Goal: Use online tool/utility

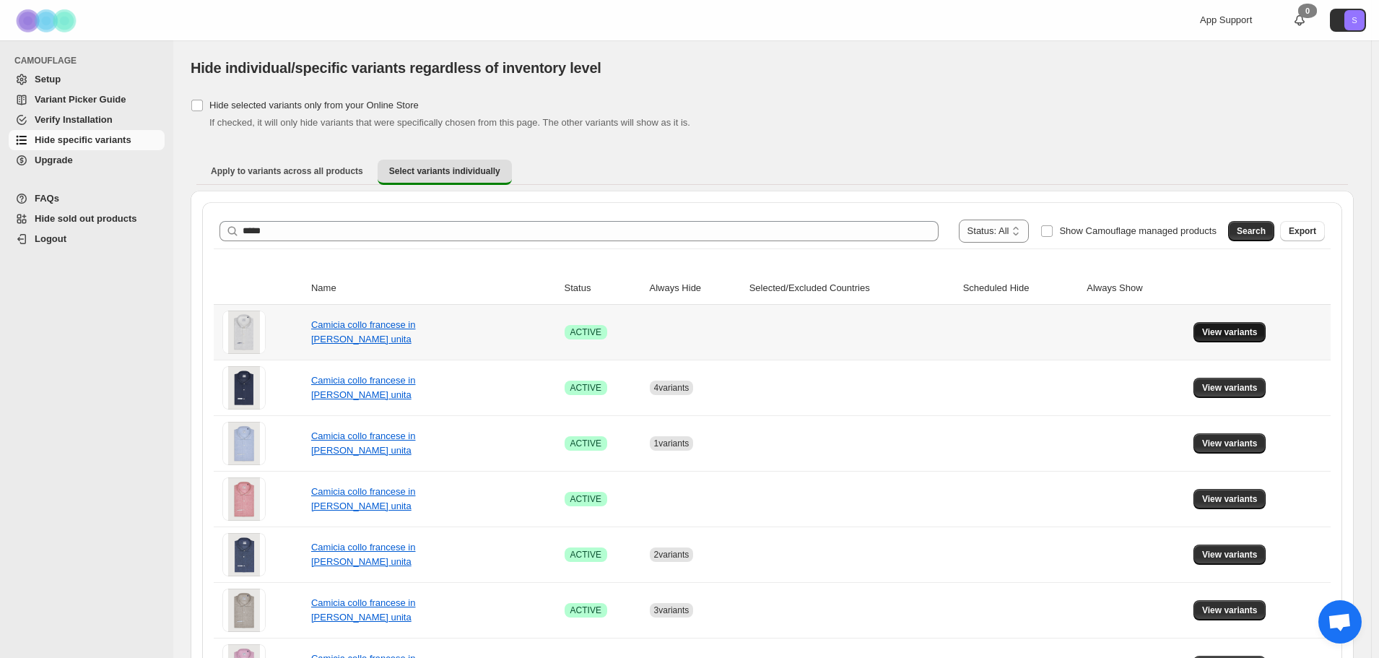
click at [1261, 338] on button "View variants" at bounding box center [1230, 332] width 73 height 20
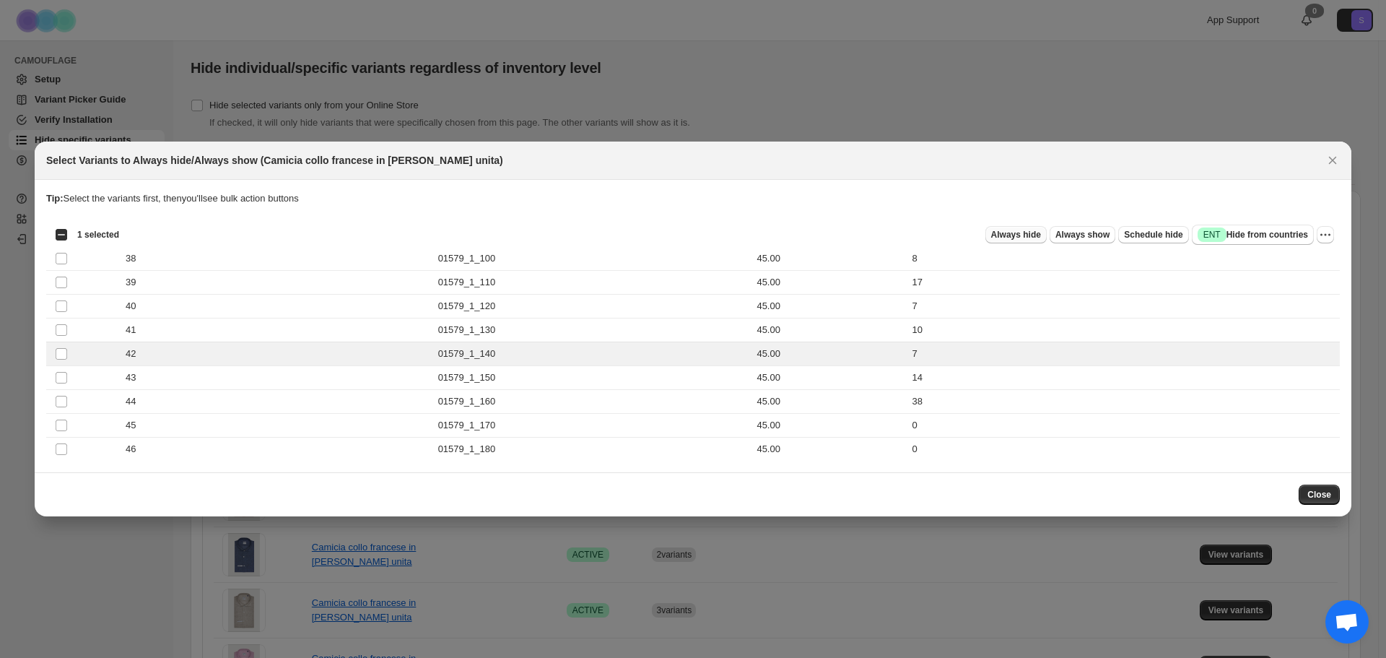
click at [1022, 231] on span "Always hide" at bounding box center [1016, 235] width 50 height 12
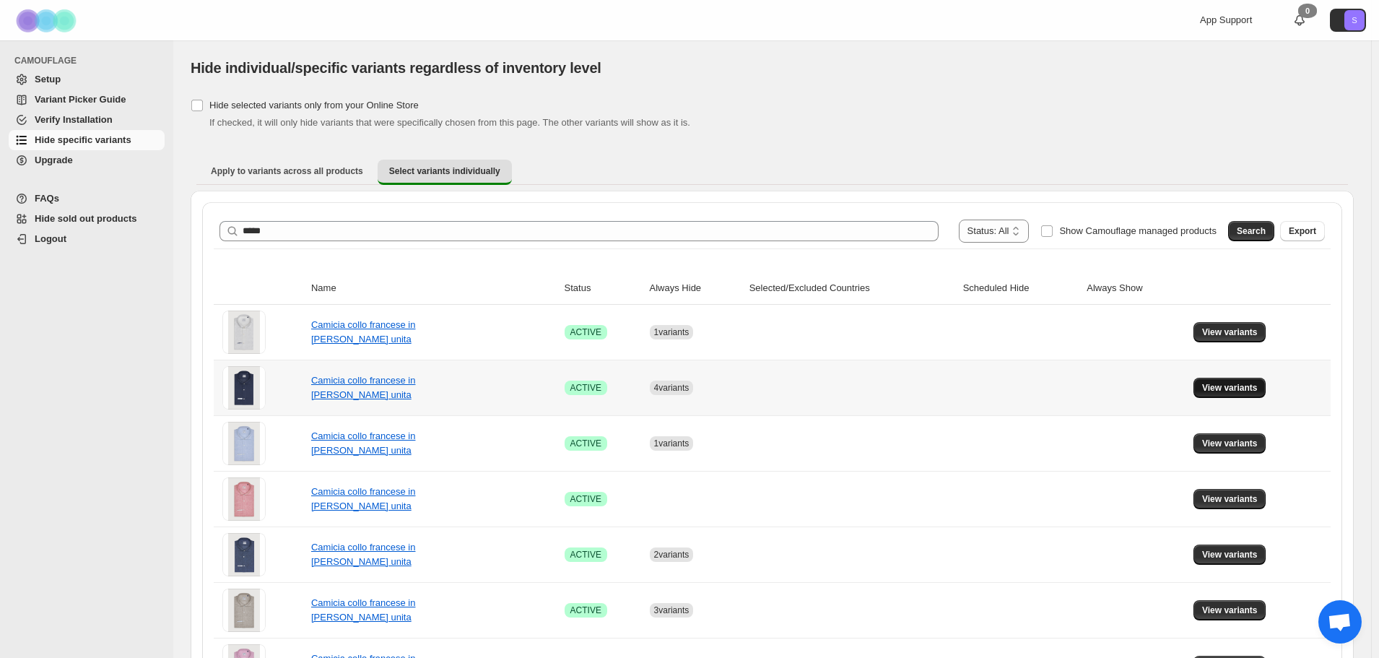
click at [1221, 391] on span "View variants" at bounding box center [1230, 388] width 56 height 12
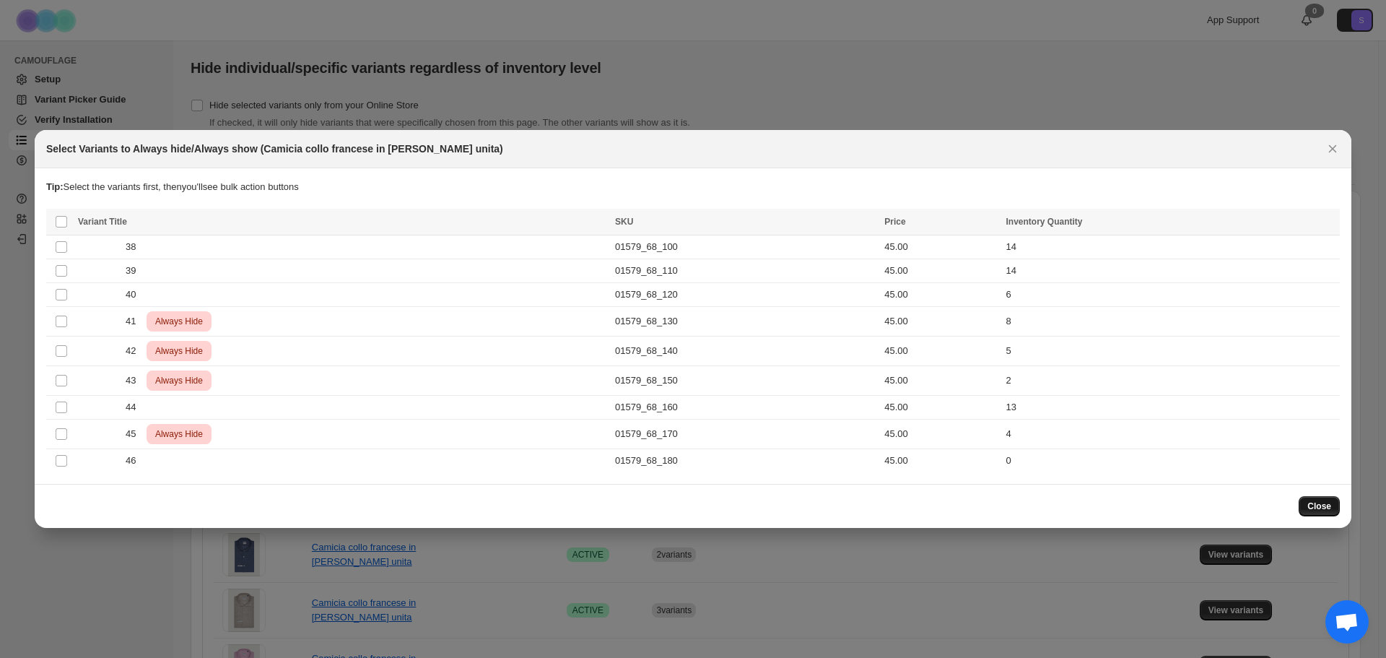
click at [1332, 506] on button "Close" at bounding box center [1319, 506] width 41 height 20
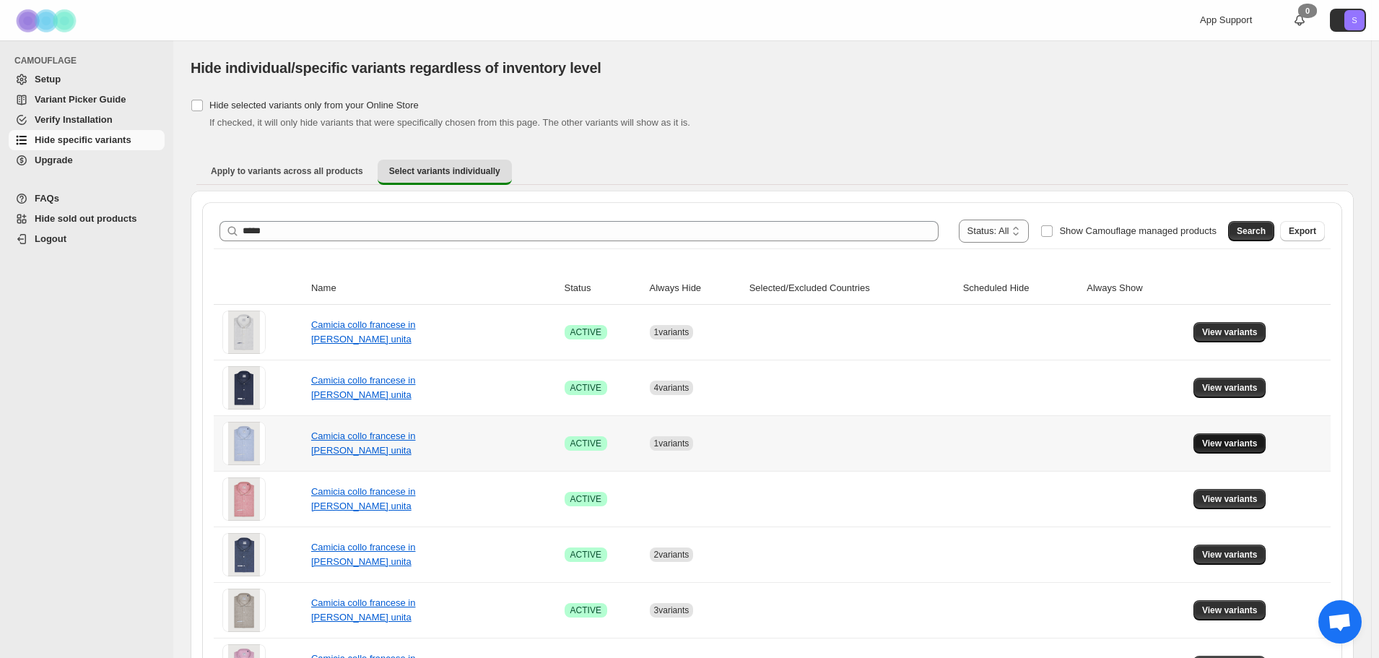
click at [1216, 448] on span "View variants" at bounding box center [1230, 444] width 56 height 12
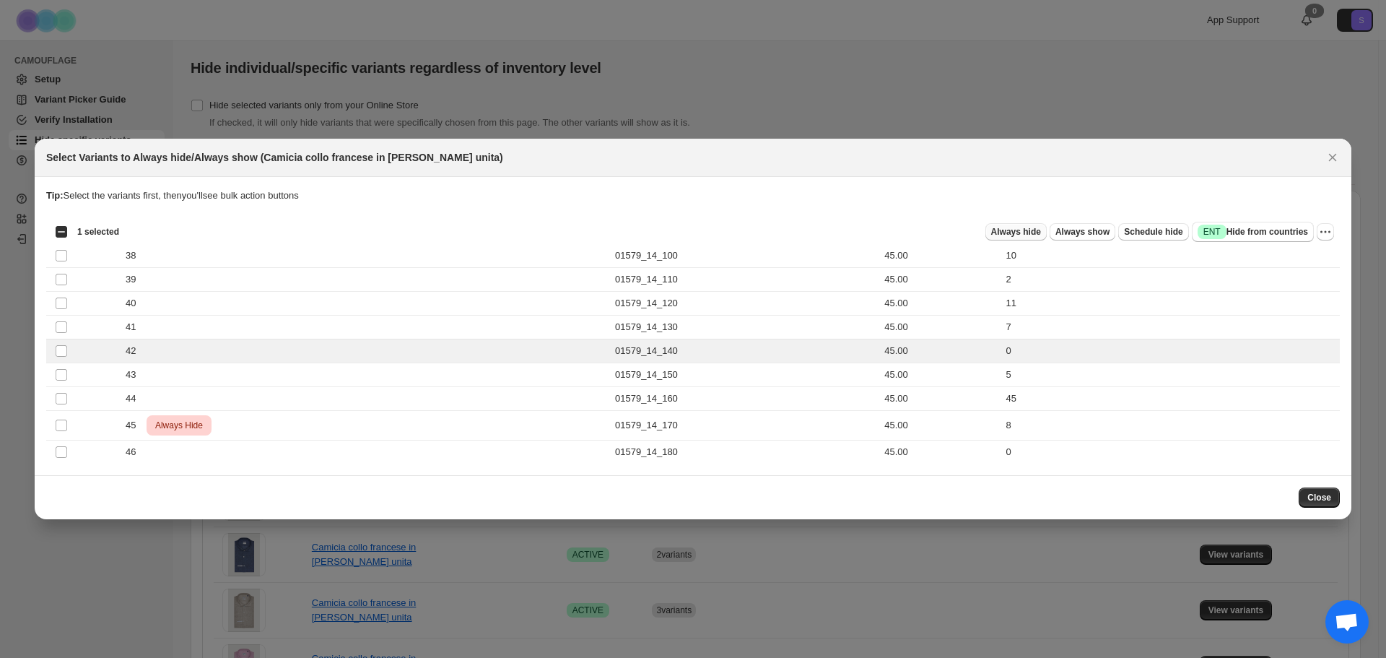
click at [1035, 235] on span "Always hide" at bounding box center [1016, 232] width 50 height 12
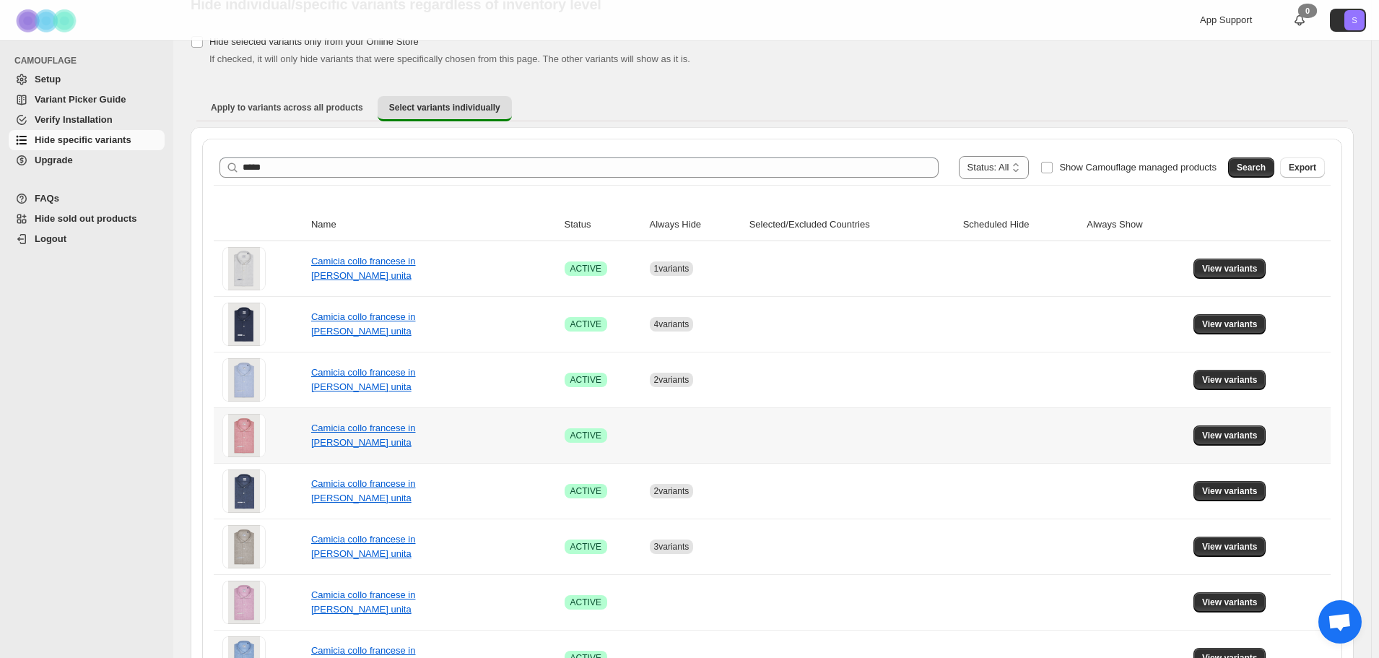
scroll to position [72, 0]
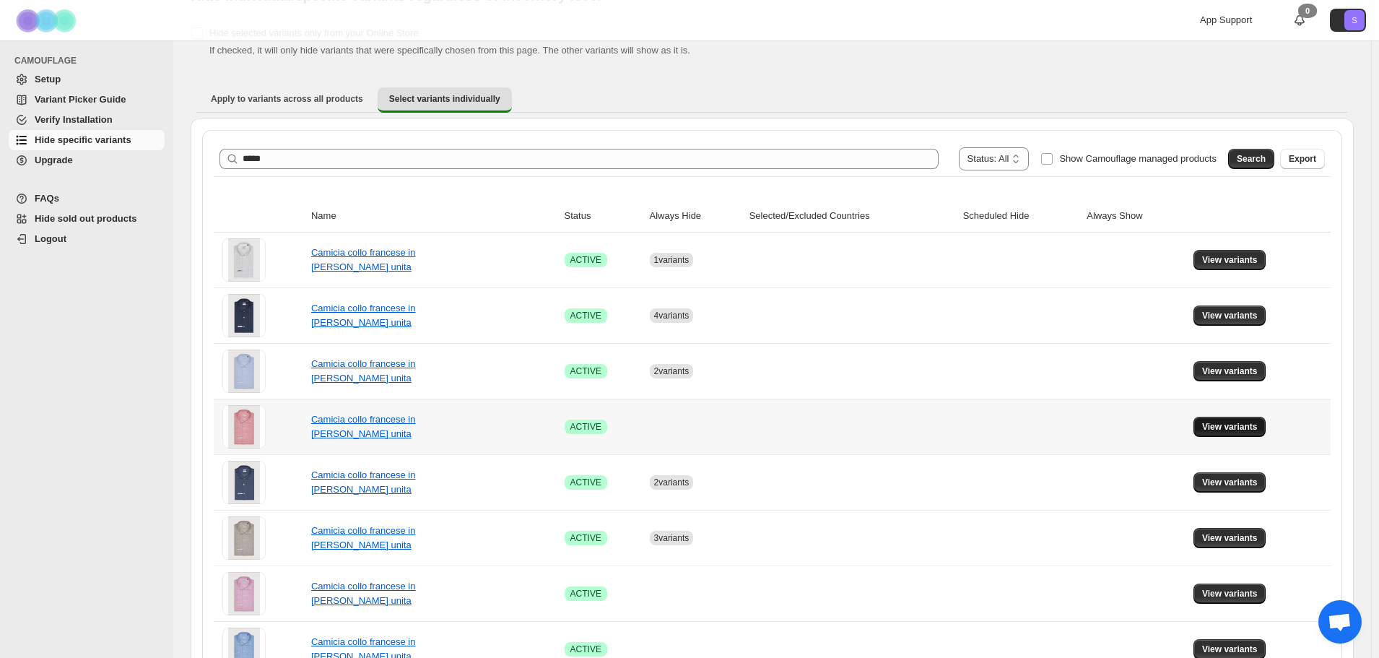
click at [1248, 428] on span "View variants" at bounding box center [1230, 427] width 56 height 12
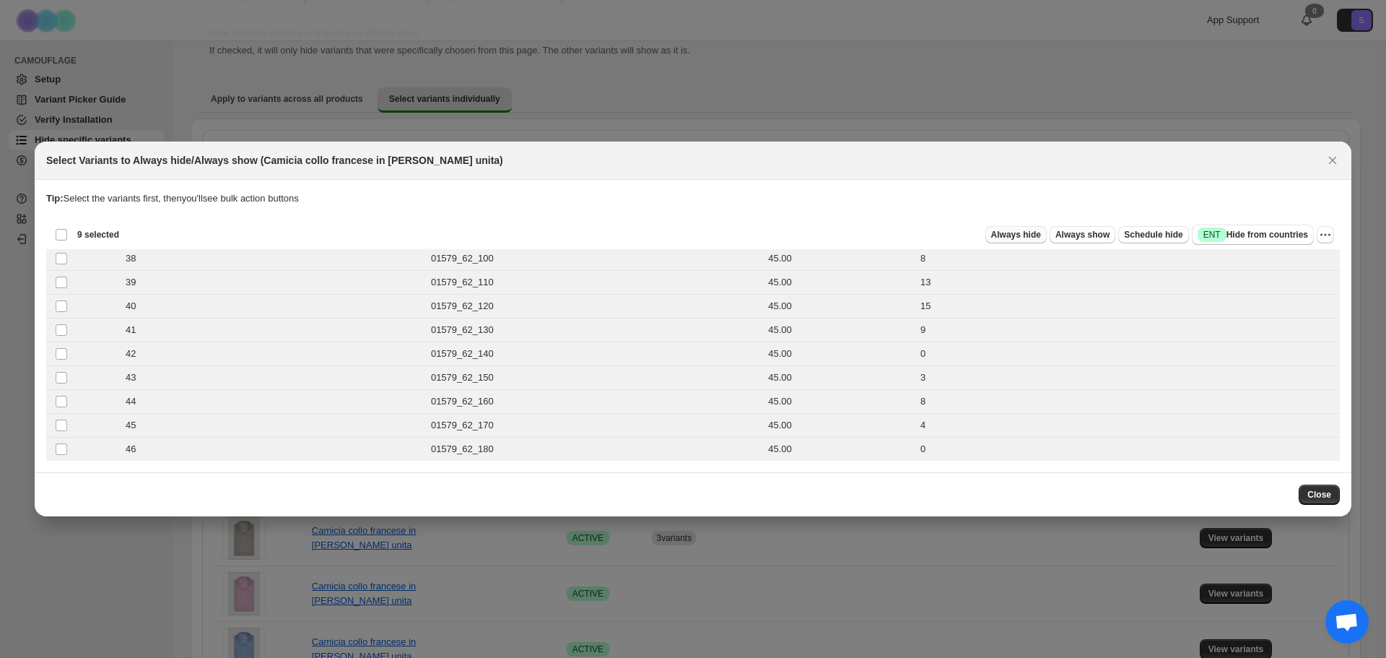
click at [1035, 236] on span "Always hide" at bounding box center [1016, 235] width 50 height 12
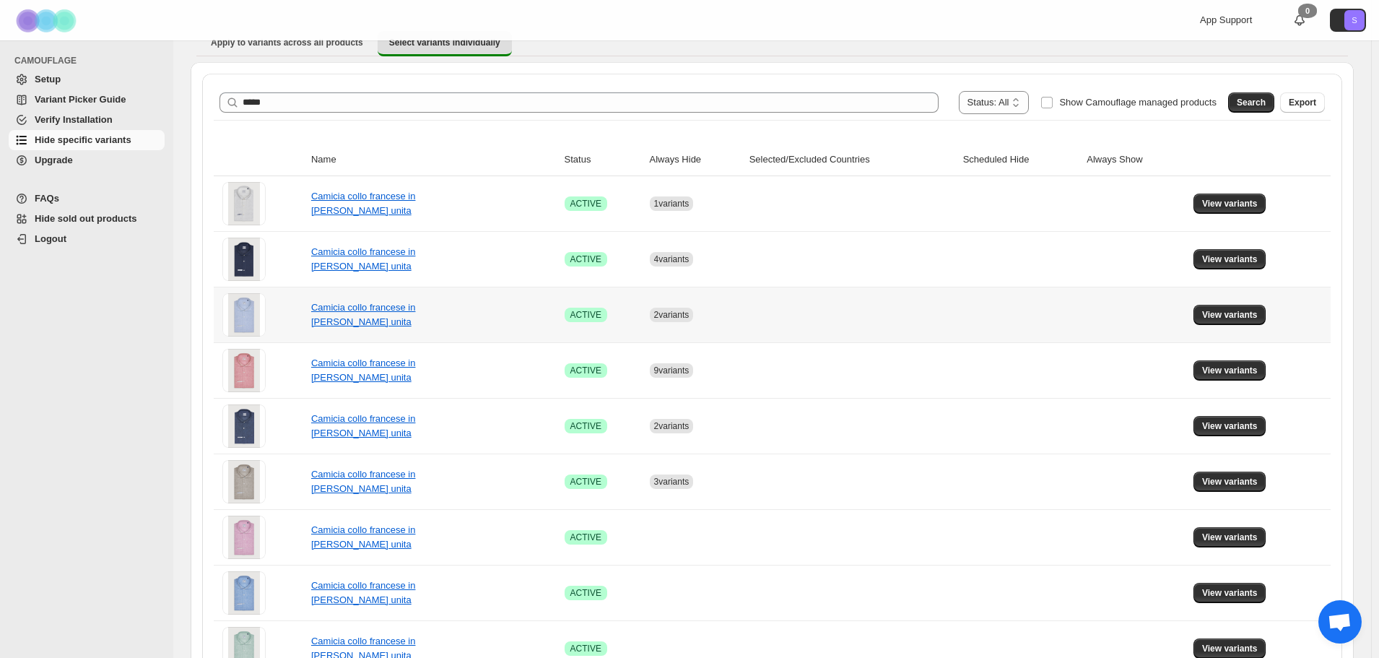
scroll to position [217, 0]
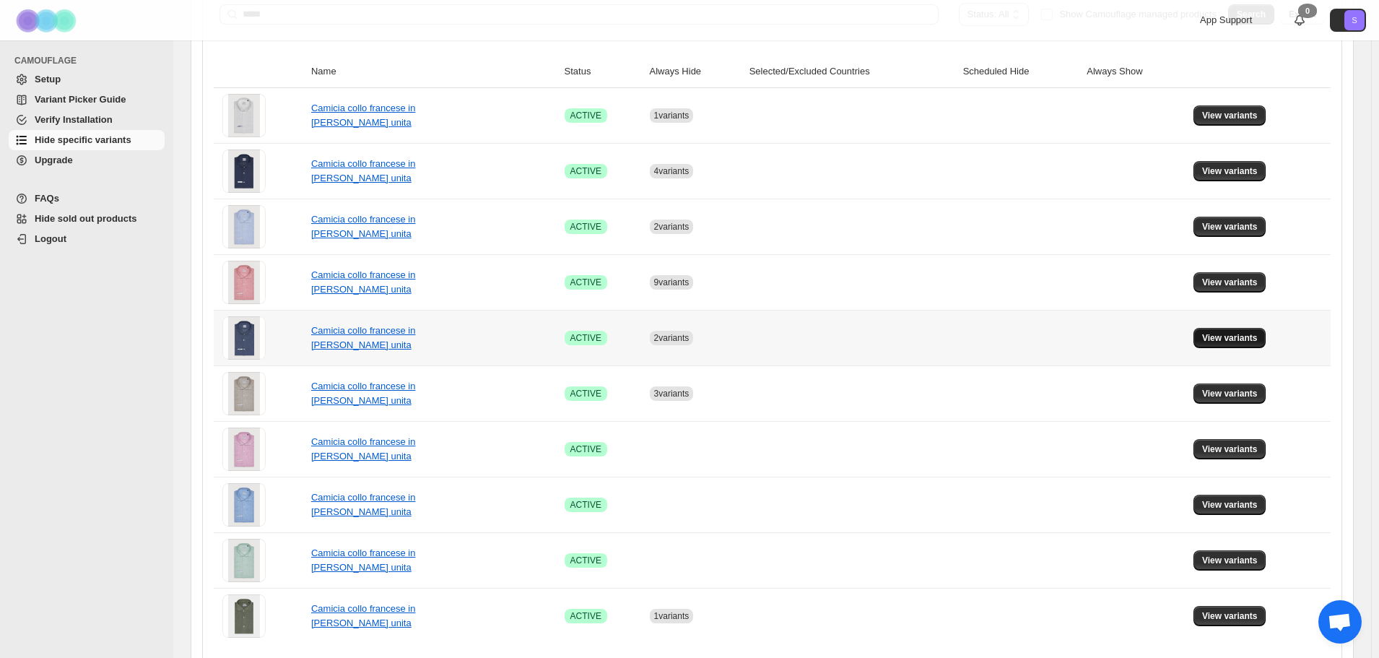
click at [1258, 336] on span "View variants" at bounding box center [1230, 338] width 56 height 12
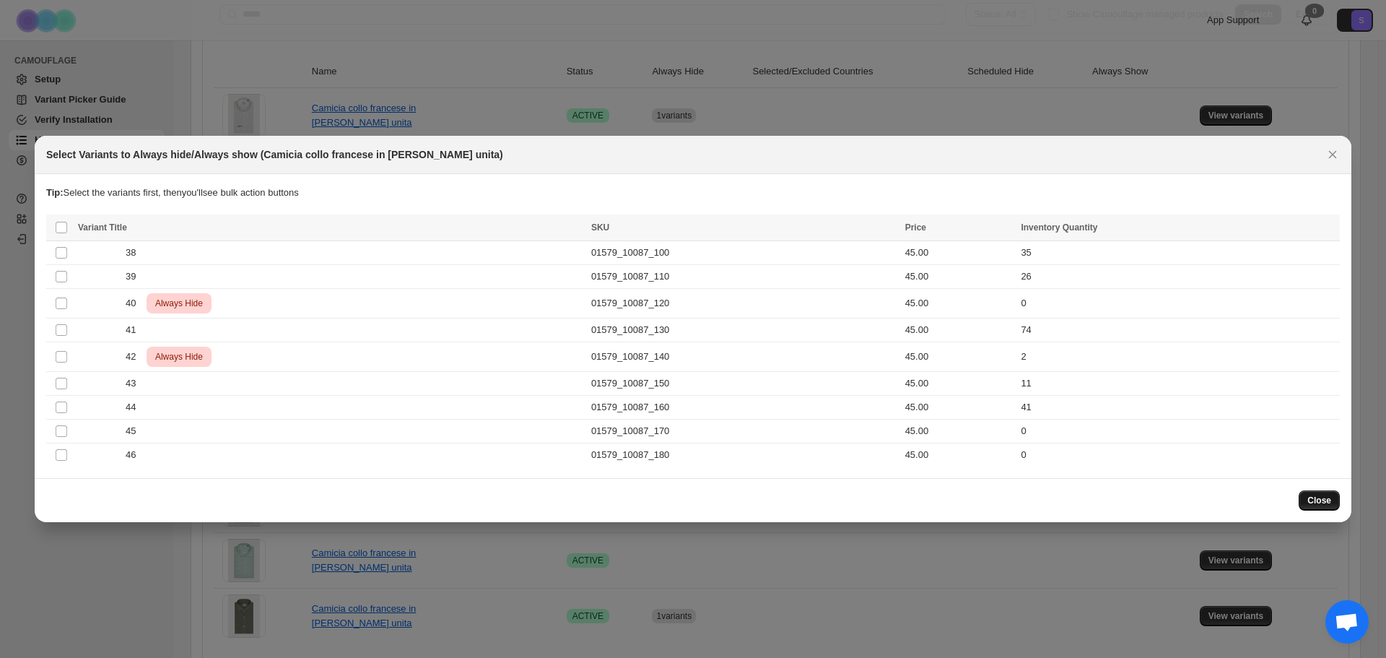
click at [1325, 503] on span "Close" at bounding box center [1320, 501] width 24 height 12
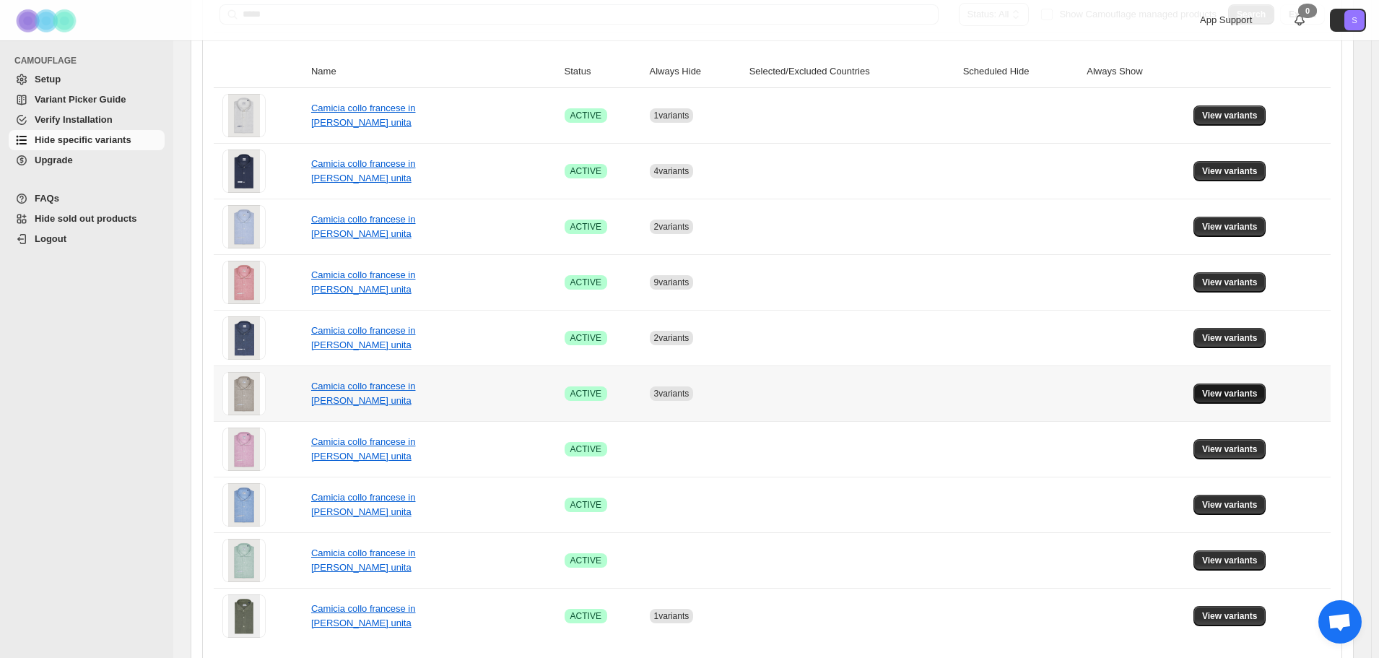
click at [1243, 396] on span "View variants" at bounding box center [1230, 394] width 56 height 12
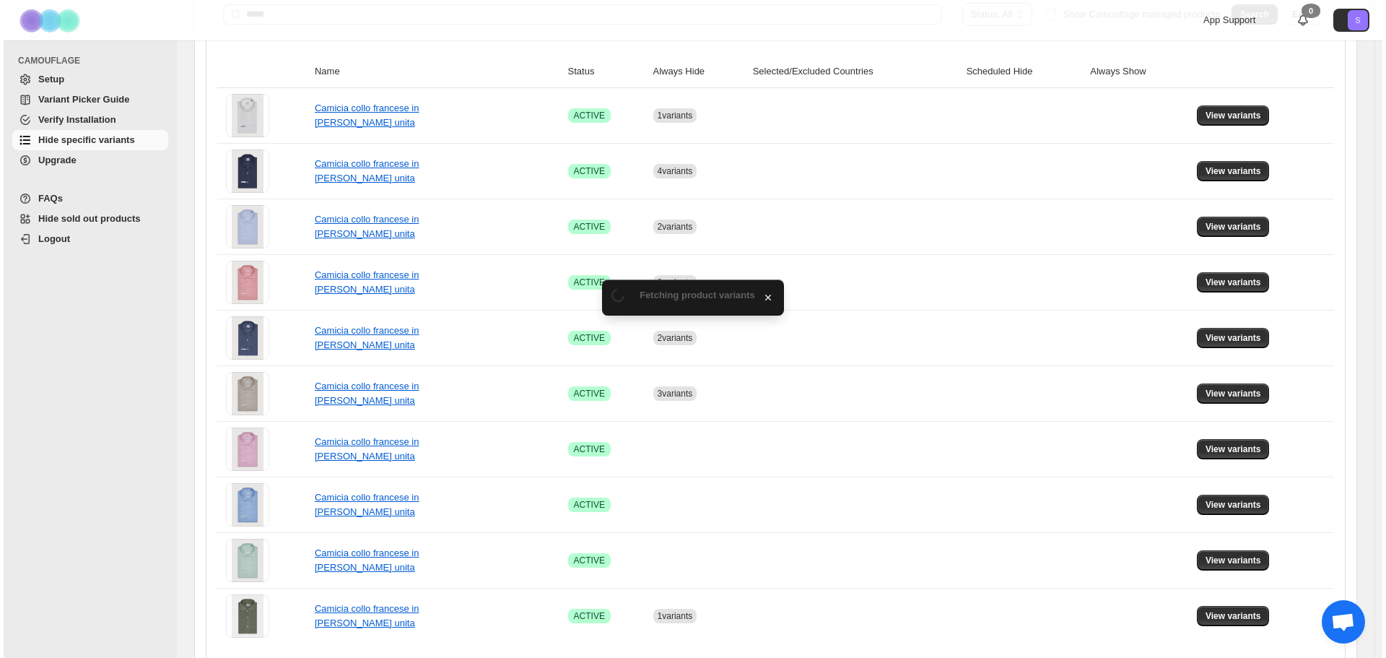
scroll to position [0, 0]
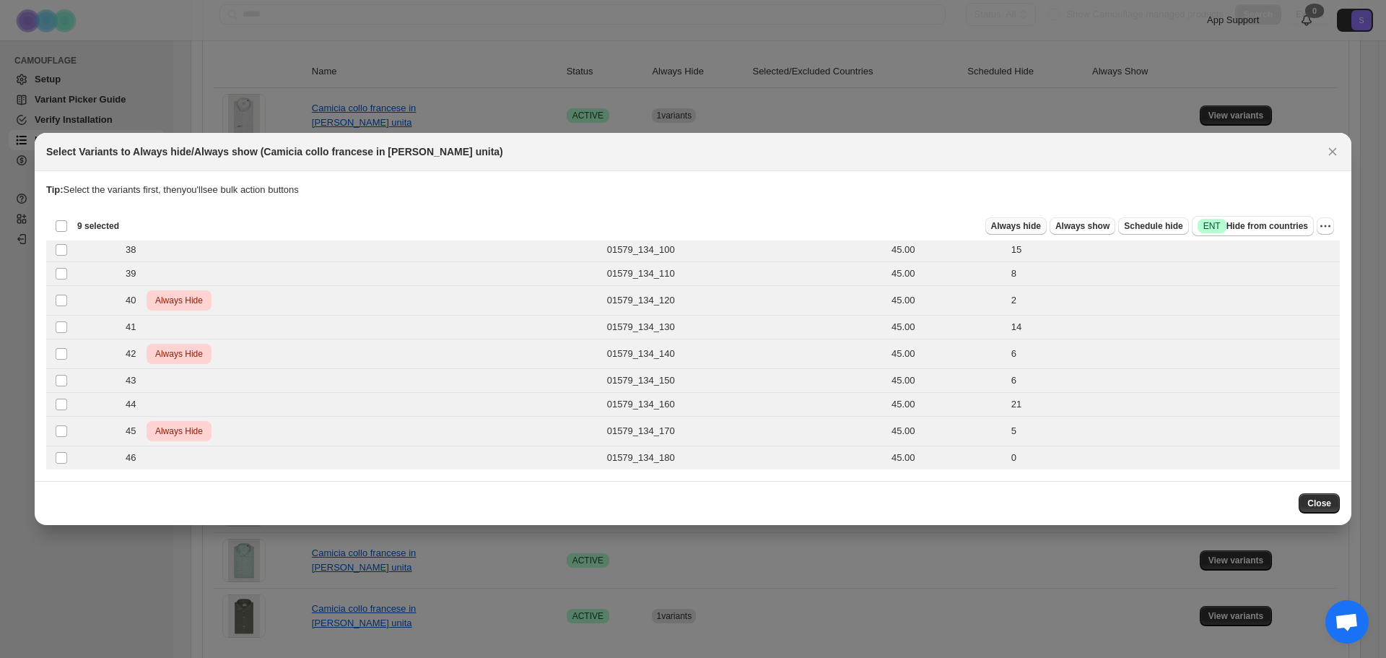
click at [1027, 224] on span "Always hide" at bounding box center [1016, 226] width 50 height 12
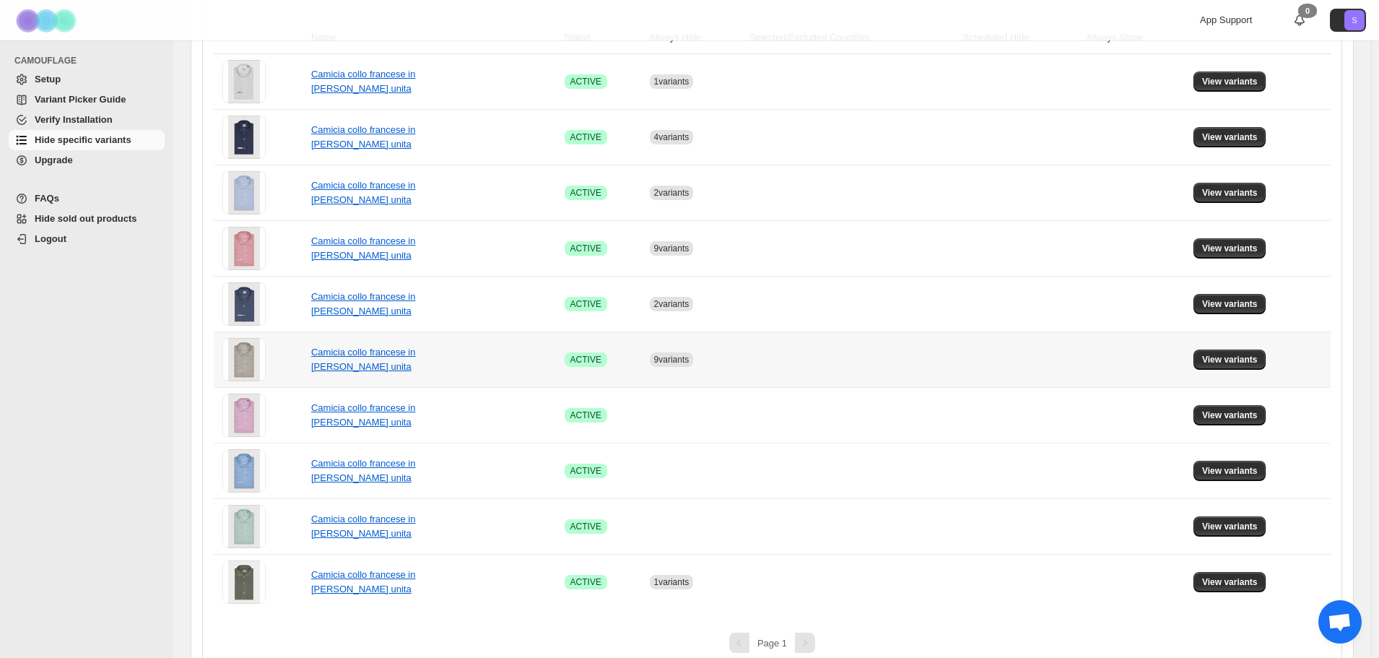
scroll to position [269, 0]
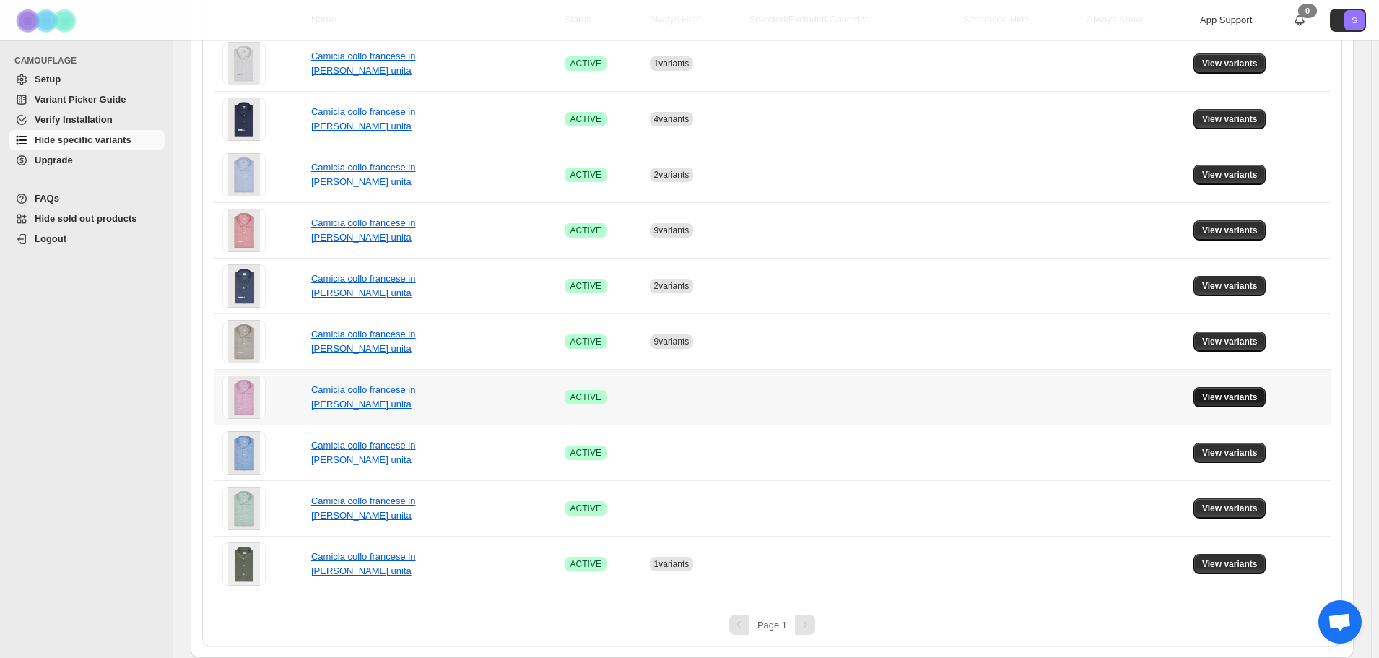
click at [1258, 398] on span "View variants" at bounding box center [1230, 397] width 56 height 12
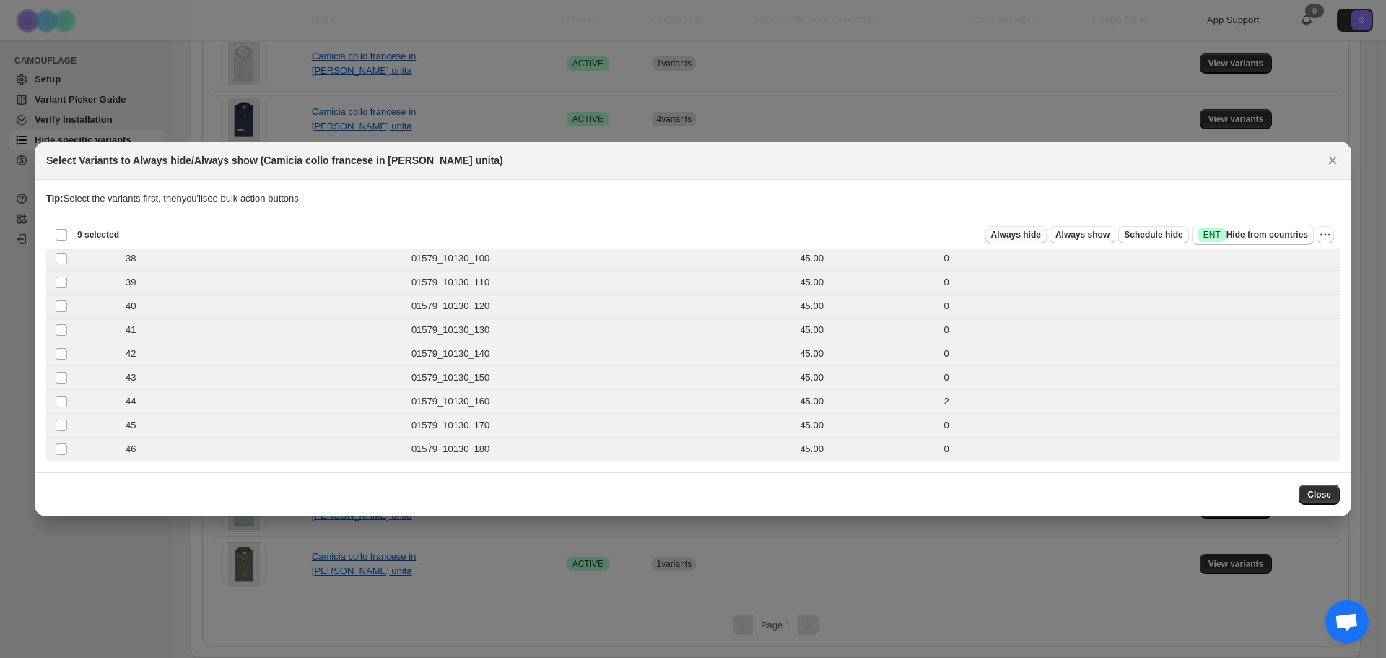
click at [1035, 231] on span "Always hide" at bounding box center [1016, 235] width 50 height 12
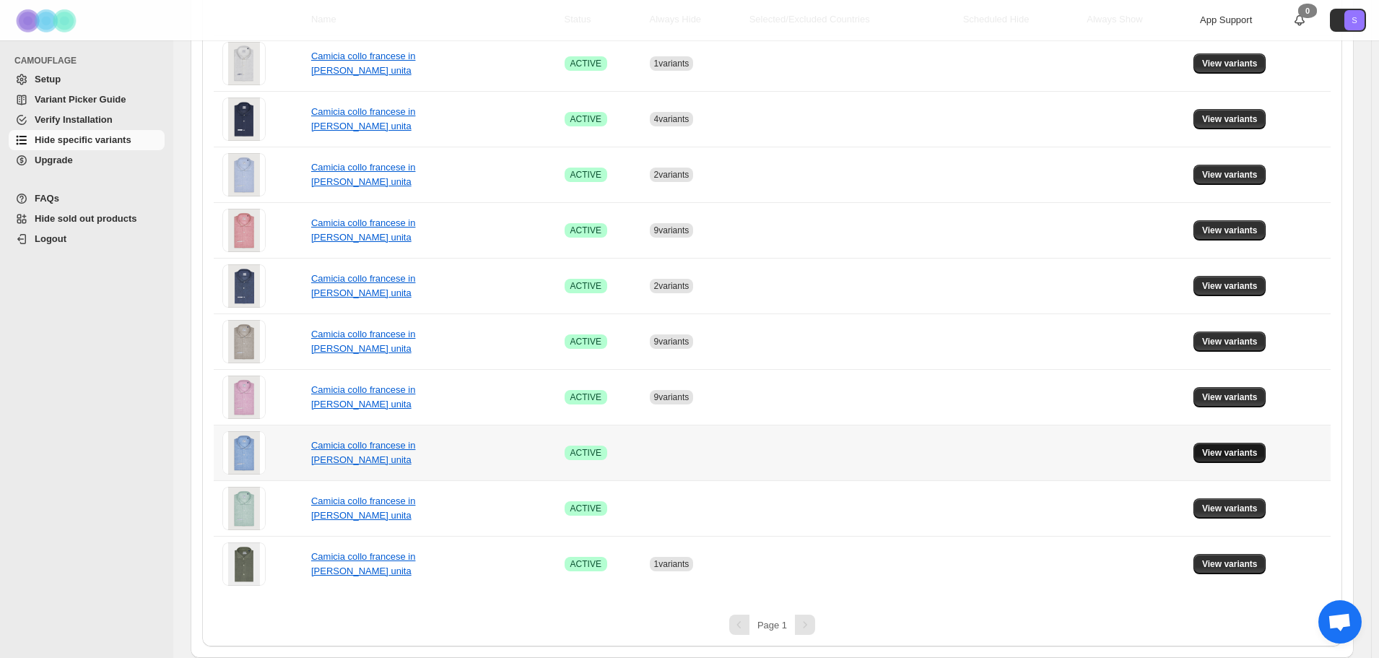
click at [1251, 459] on button "View variants" at bounding box center [1230, 453] width 73 height 20
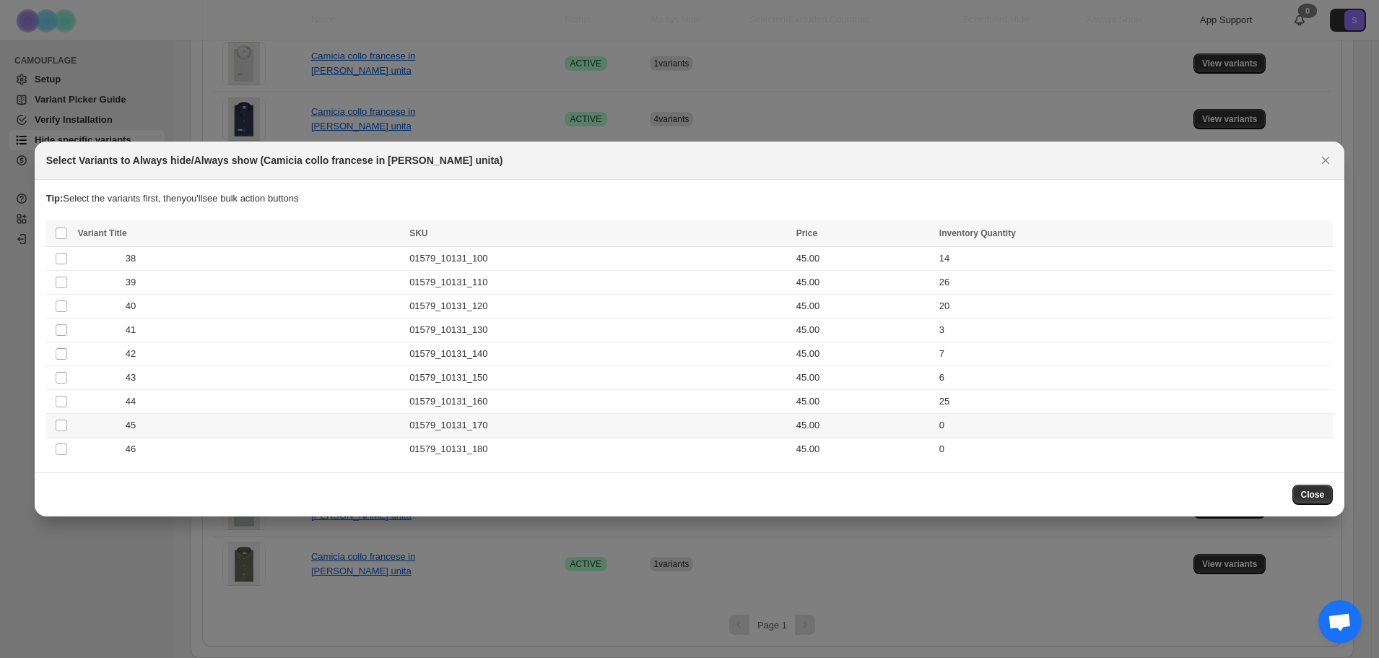
scroll to position [0, 0]
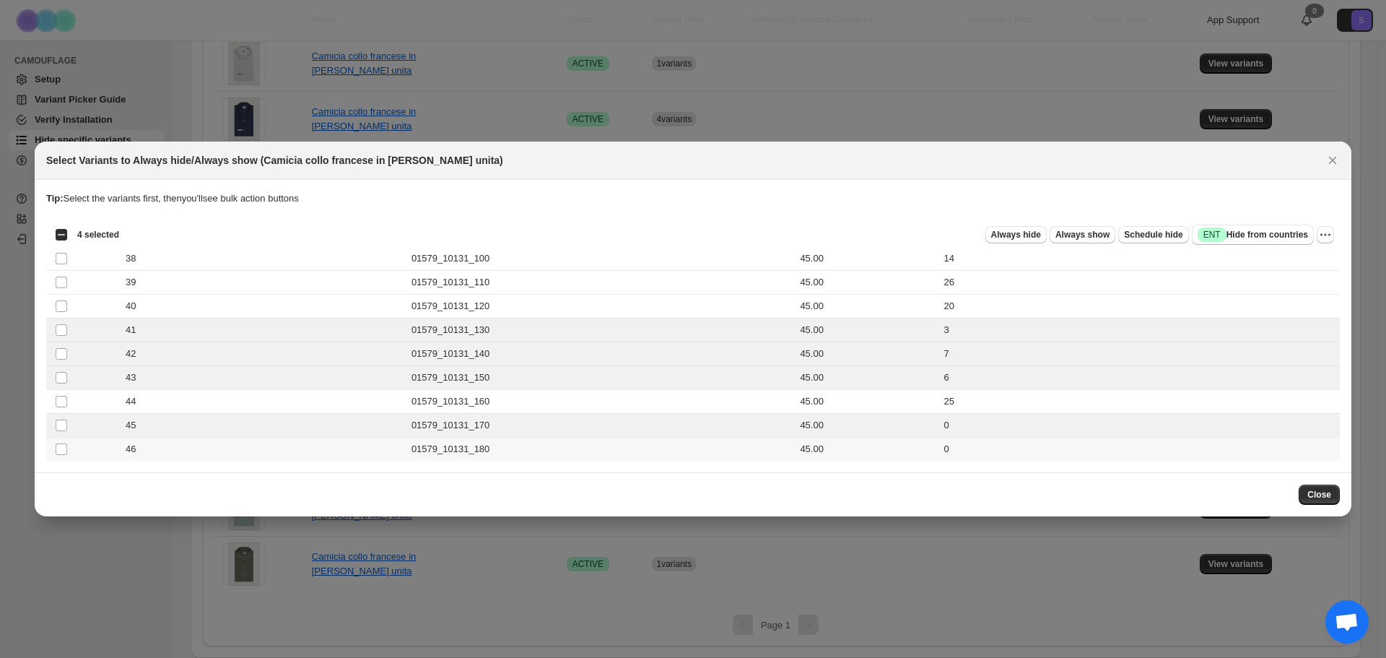
click at [63, 442] on td "Select product variant" at bounding box center [59, 450] width 27 height 24
click at [1010, 237] on span "Always hide" at bounding box center [1016, 235] width 50 height 12
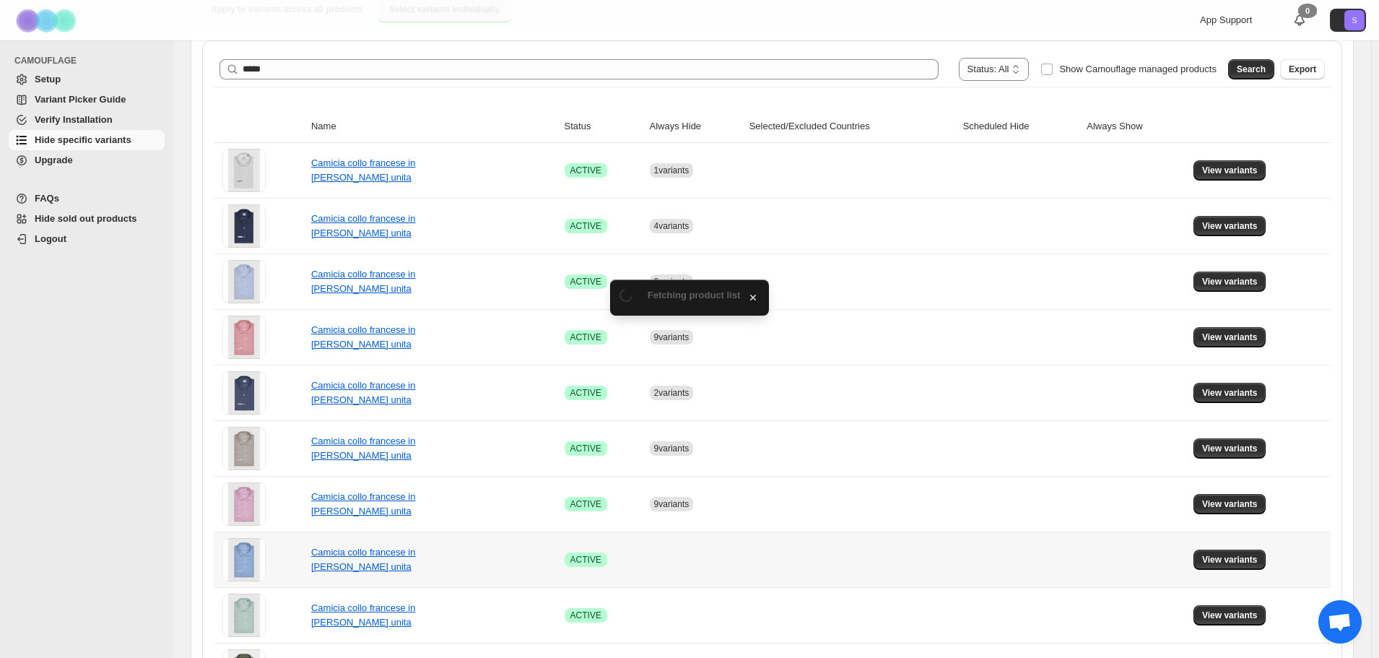
scroll to position [269, 0]
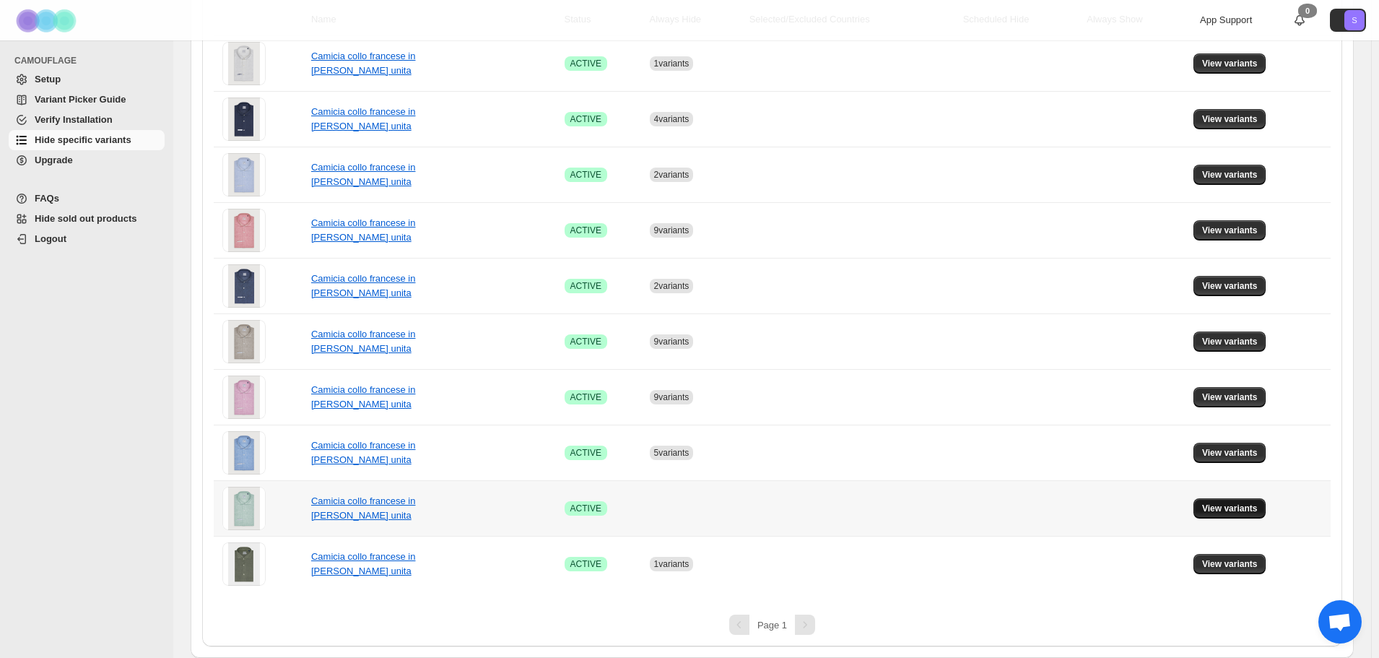
click at [1258, 513] on span "View variants" at bounding box center [1230, 509] width 56 height 12
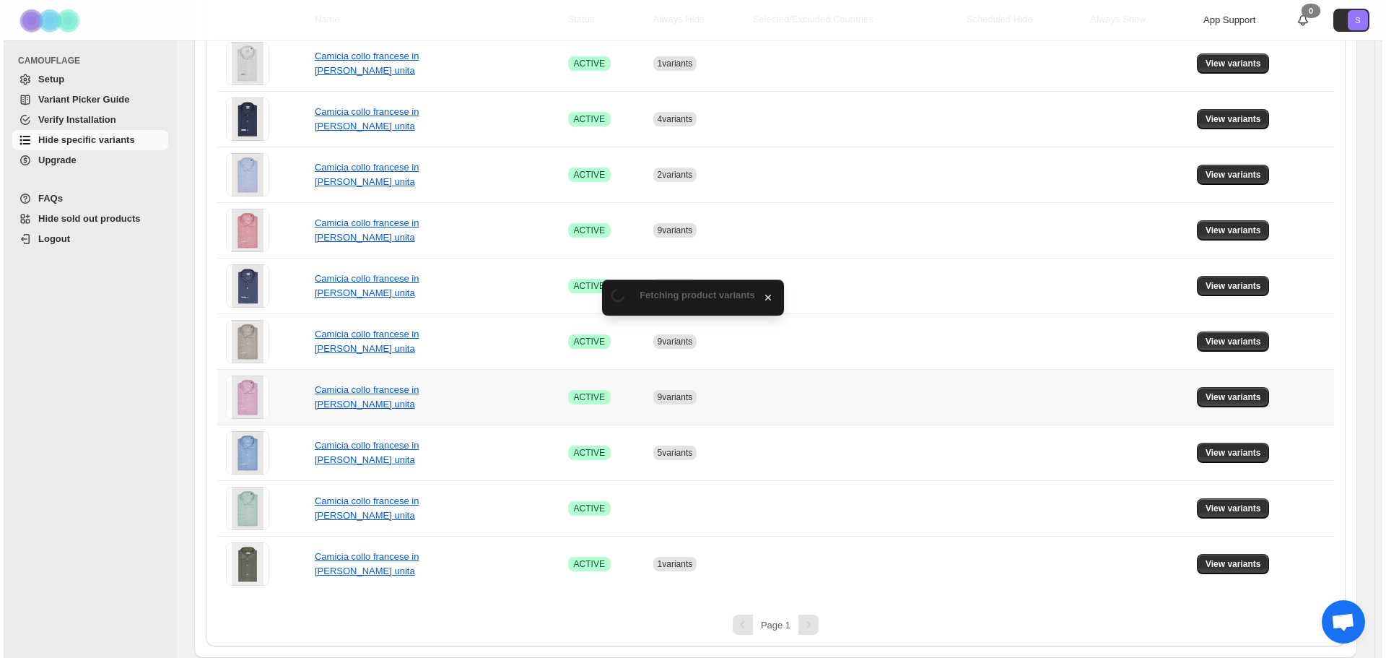
scroll to position [0, 0]
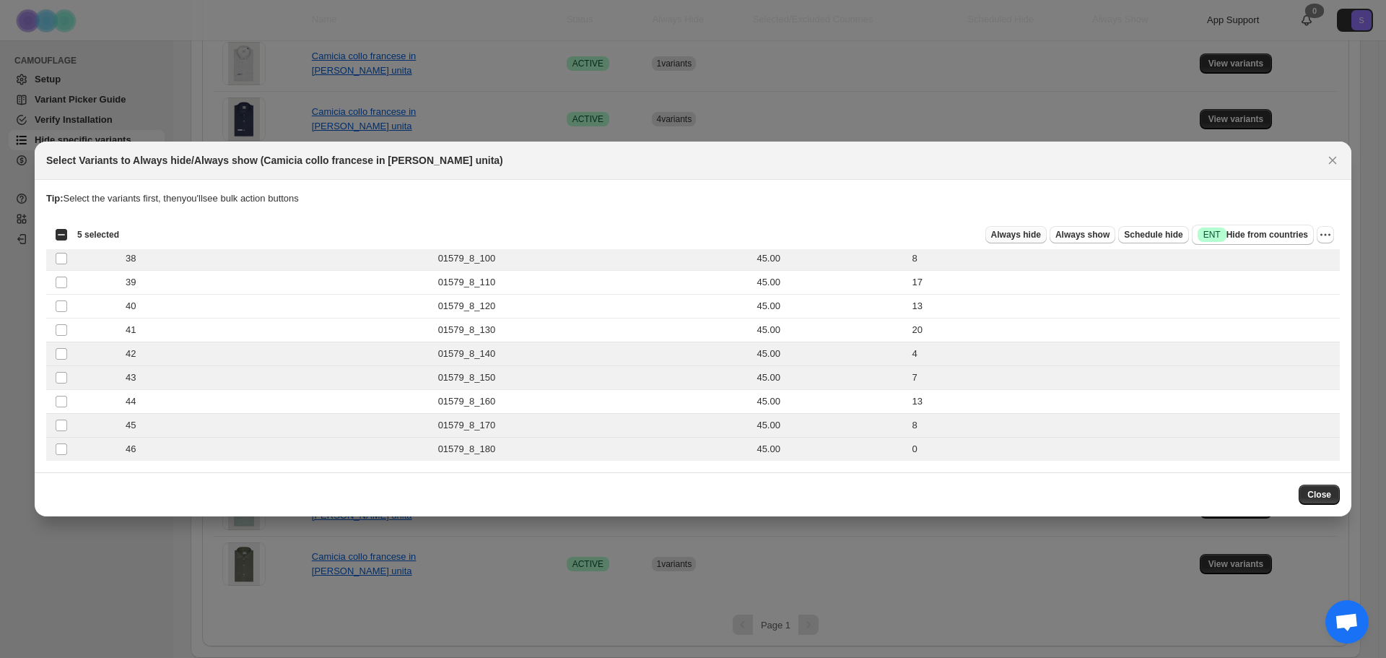
click at [1041, 237] on span "Always hide" at bounding box center [1016, 235] width 50 height 12
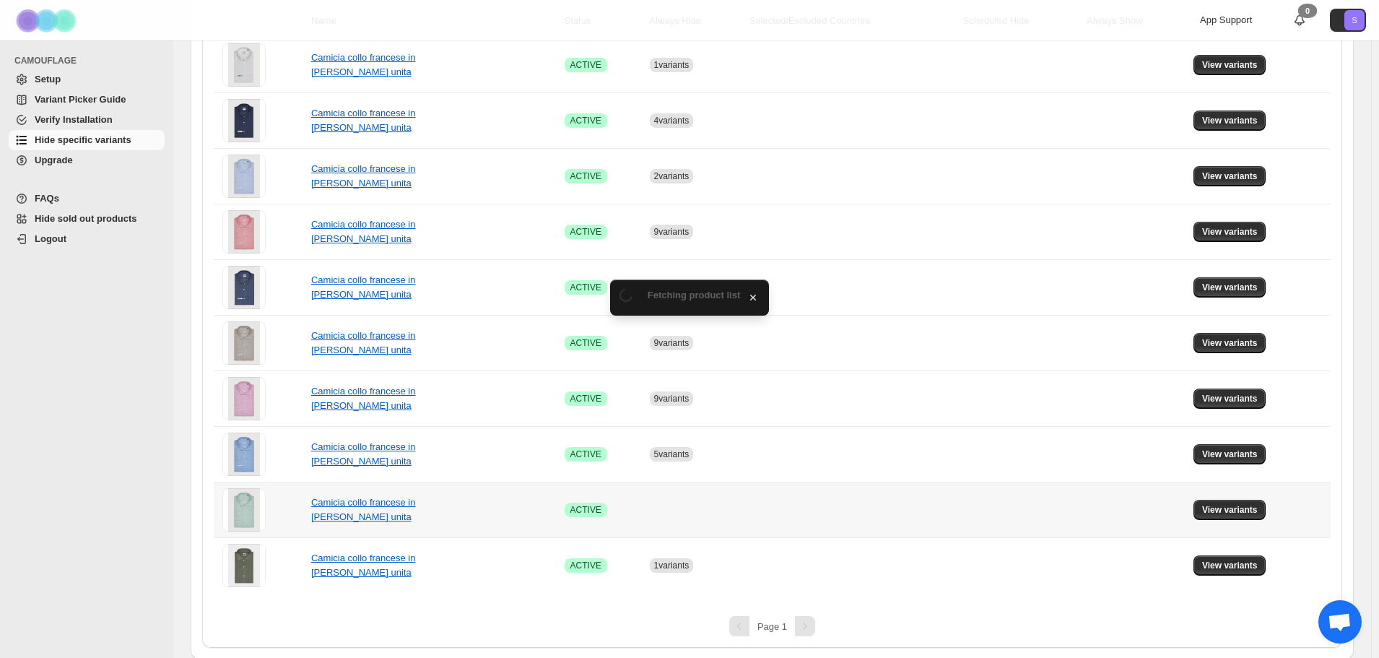
scroll to position [269, 0]
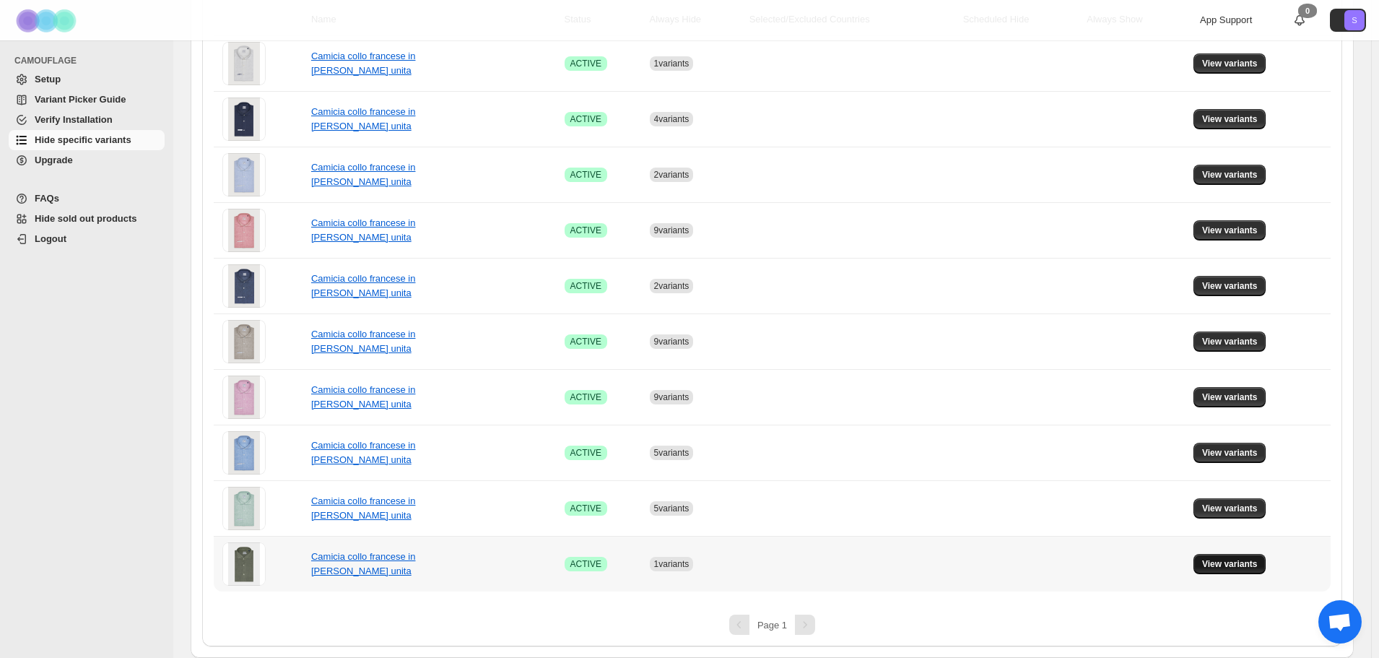
click at [1227, 565] on span "View variants" at bounding box center [1230, 564] width 56 height 12
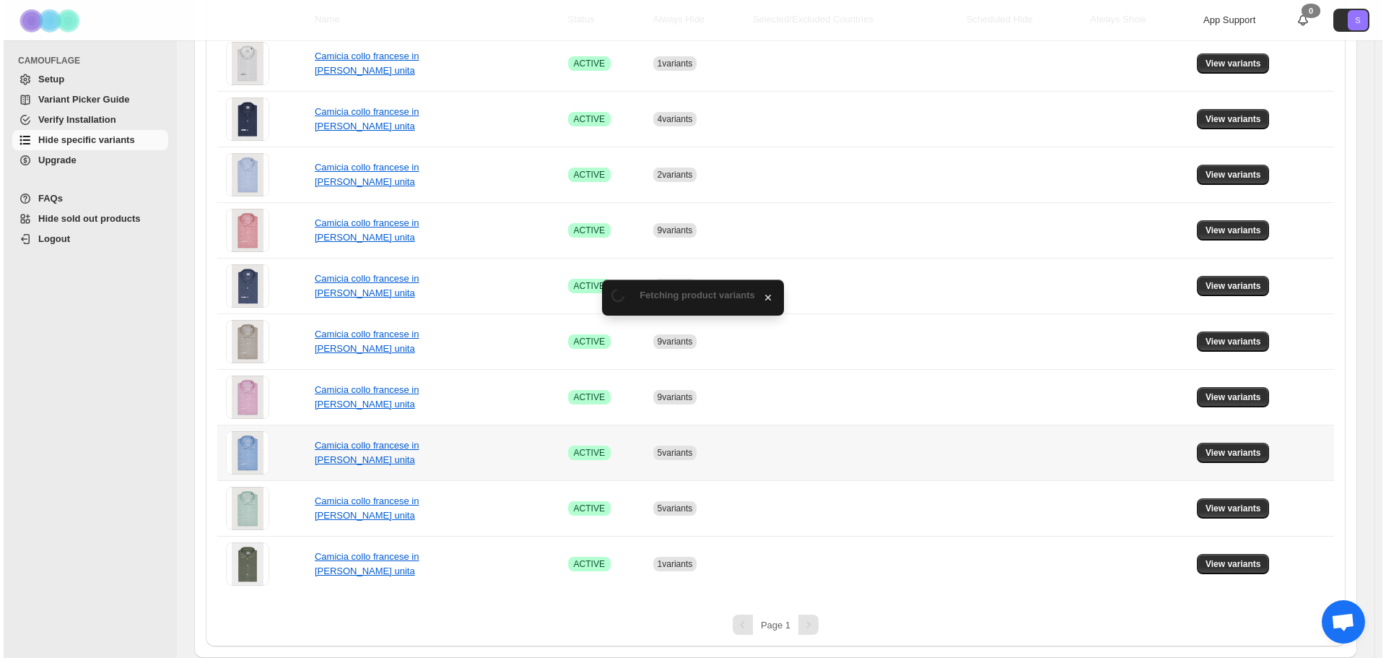
scroll to position [0, 0]
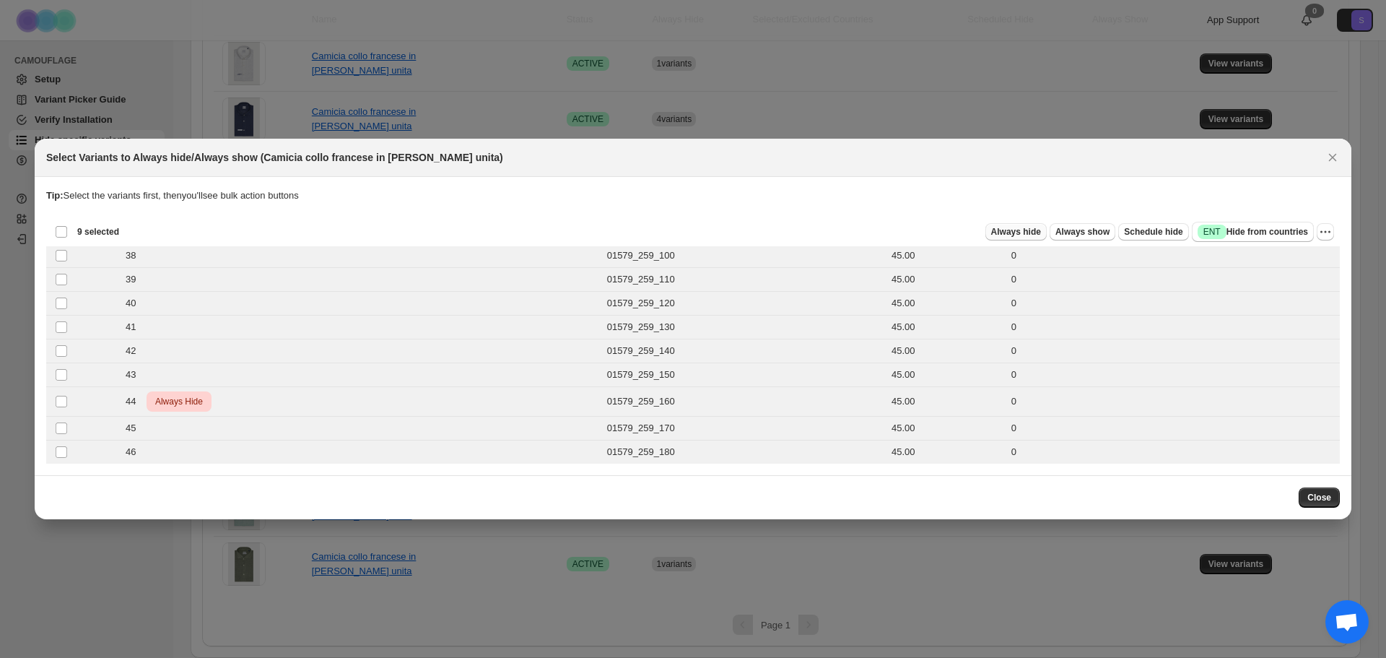
click at [1015, 235] on span "Always hide" at bounding box center [1016, 232] width 50 height 12
